Goal: Information Seeking & Learning: Find specific fact

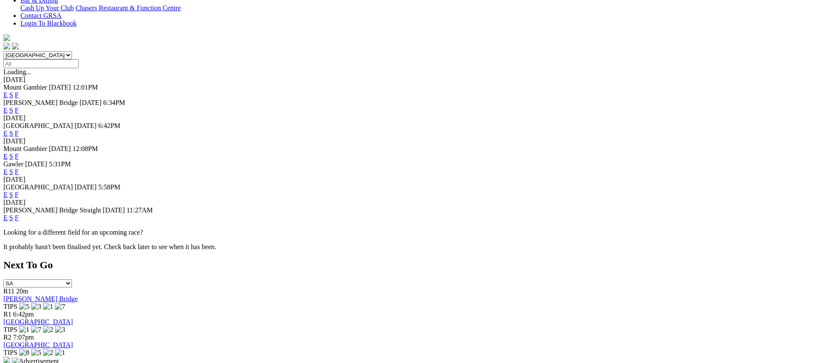
scroll to position [317, 0]
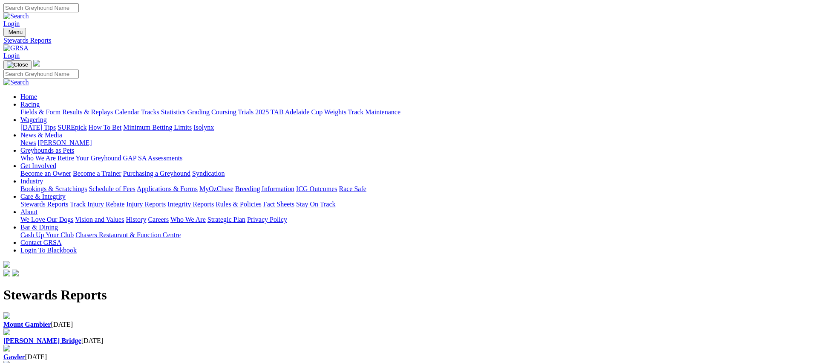
click at [287, 337] on div "Murray Bridge 09 Oct 2025" at bounding box center [408, 341] width 811 height 8
click at [177, 320] on div "Mount Gambier 09 Oct 2025" at bounding box center [408, 324] width 811 height 8
click at [392, 353] on div "Gawler [DATE]" at bounding box center [408, 357] width 811 height 8
